Goal: Find specific page/section: Find specific page/section

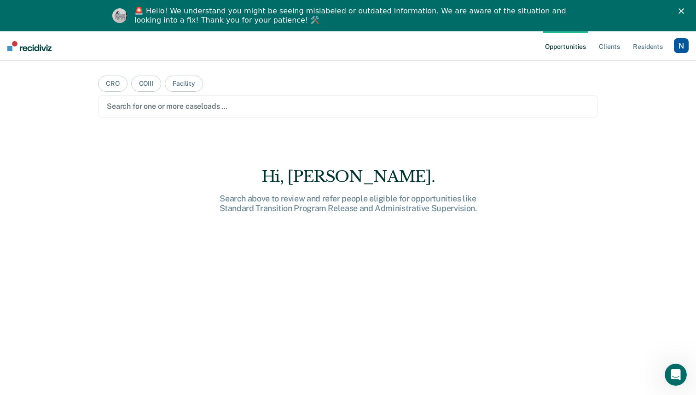
click at [682, 12] on polygon "Close" at bounding box center [682, 11] width 6 height 6
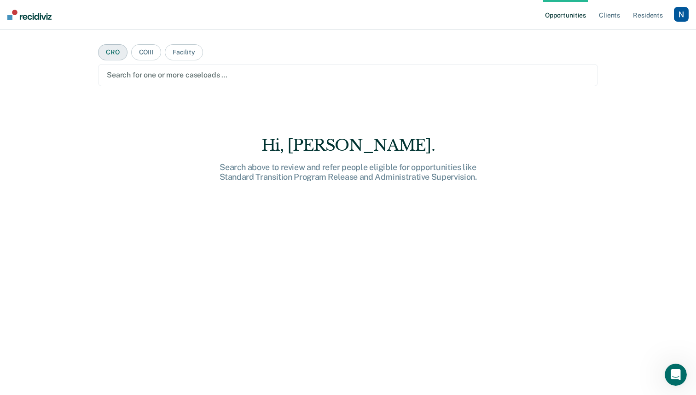
click at [117, 54] on button "CRO" at bounding box center [112, 52] width 29 height 16
click at [138, 75] on div at bounding box center [348, 75] width 483 height 11
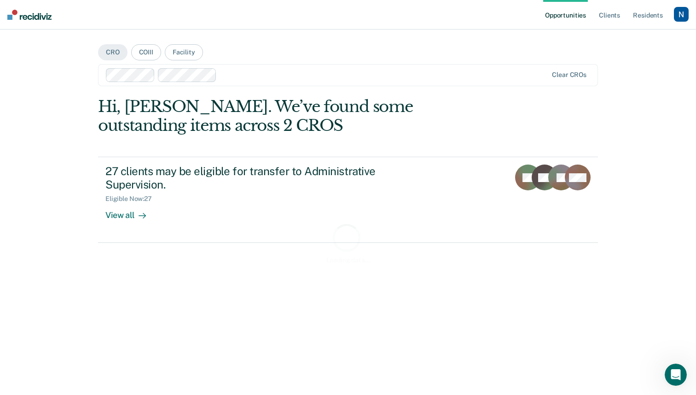
click at [233, 74] on div at bounding box center [384, 75] width 327 height 11
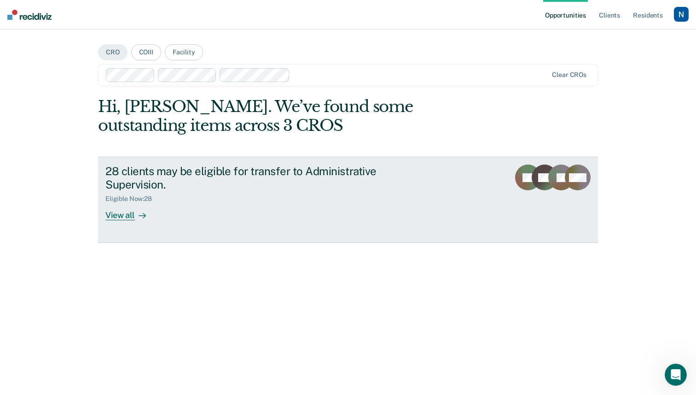
click at [133, 217] on div "View all" at bounding box center [131, 212] width 52 height 18
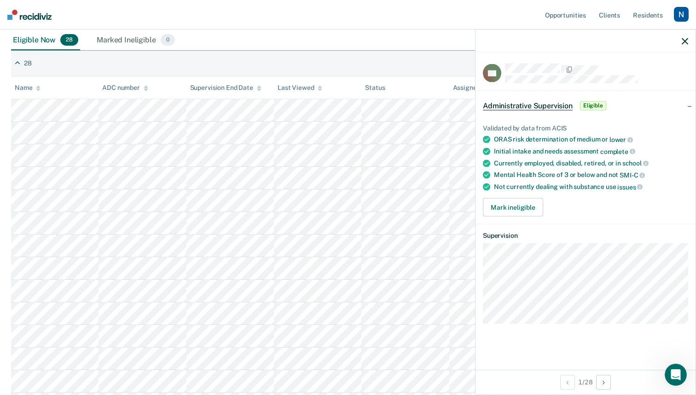
scroll to position [116, 0]
click at [685, 43] on icon "button" at bounding box center [685, 41] width 6 height 6
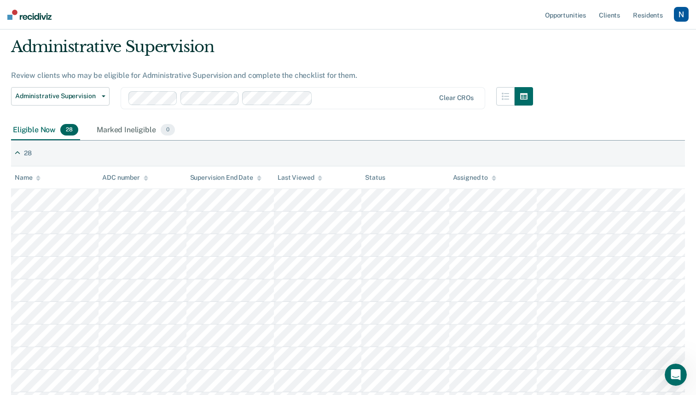
scroll to position [0, 0]
